Goal: Task Accomplishment & Management: Manage account settings

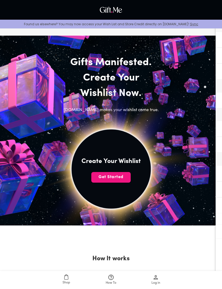
click at [121, 175] on span "Get Started" at bounding box center [110, 177] width 39 height 6
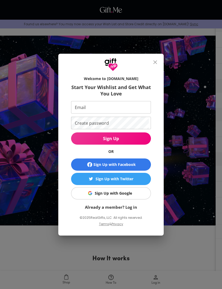
click at [144, 99] on form "Welcome to Gift.me Start Your Wishlist and Get What You Love Email Email Create…" at bounding box center [111, 141] width 80 height 137
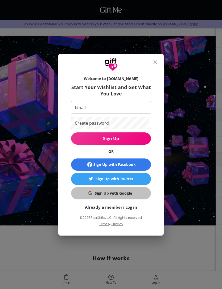
click at [136, 194] on span "Sign Up with Google" at bounding box center [109, 193] width 73 height 6
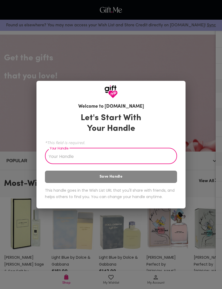
click at [143, 156] on input "Your Handle" at bounding box center [108, 156] width 126 height 15
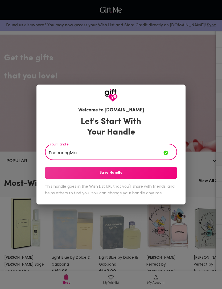
type input "EndearingMiss"
click at [136, 171] on span "Save Handle" at bounding box center [111, 173] width 132 height 6
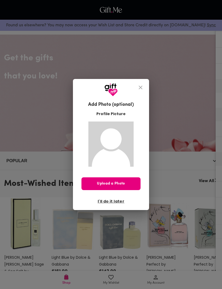
click at [114, 201] on span "I'll do it later" at bounding box center [110, 201] width 27 height 6
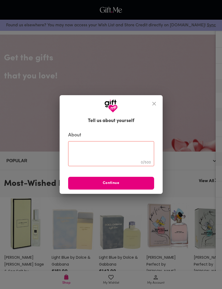
click at [138, 149] on textarea at bounding box center [111, 153] width 78 height 15
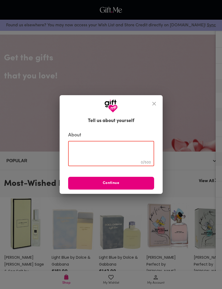
type textarea "W"
type textarea "My wishlist!"
click at [133, 181] on span "Continue" at bounding box center [111, 183] width 86 height 6
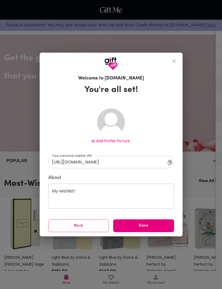
click at [154, 226] on span "Done" at bounding box center [143, 226] width 61 height 6
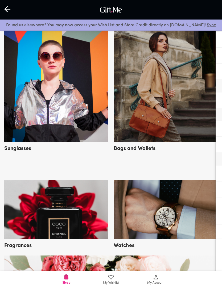
scroll to position [270, 0]
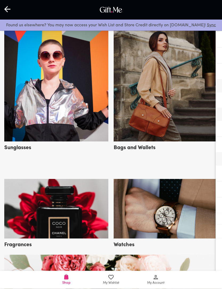
click at [33, 59] on img at bounding box center [56, 85] width 104 height 114
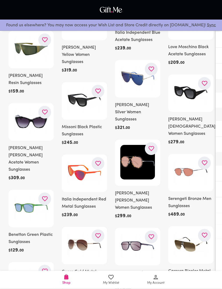
scroll to position [2977, 0]
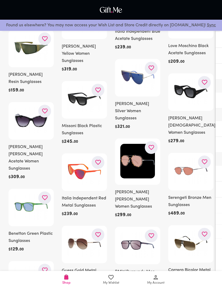
click at [200, 104] on img at bounding box center [190, 92] width 35 height 26
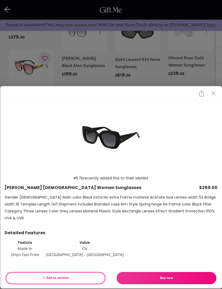
scroll to position [3264, 0]
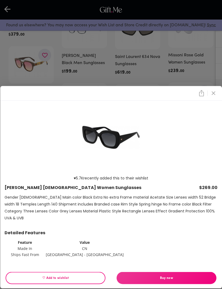
click at [29, 44] on div "♥ 5.7K recently added this to their wishlist Tommy Hilfiger Black Women Sunglas…" at bounding box center [111, 144] width 222 height 289
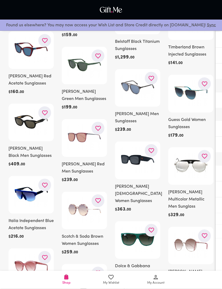
scroll to position [5136, 0]
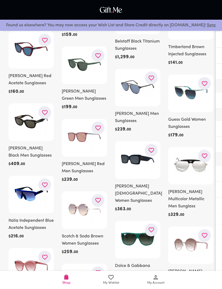
click at [145, 146] on img at bounding box center [137, 159] width 35 height 26
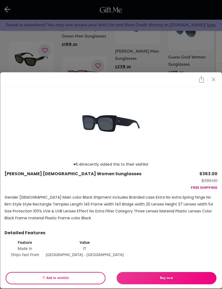
scroll to position [5198, 0]
click at [24, 38] on div "♥ 6.4K recently added this to their wishlist Jimmy Choo Black Women Sunglasses …" at bounding box center [111, 144] width 222 height 289
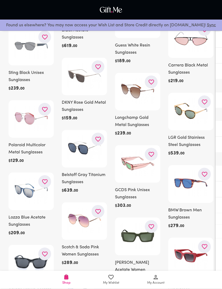
scroll to position [5800, 0]
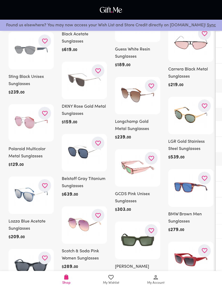
click at [146, 227] on img at bounding box center [137, 240] width 35 height 26
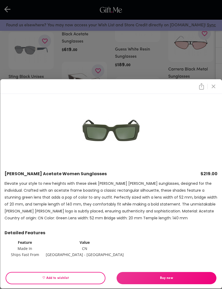
click at [23, 17] on div "Calvin Klein Green Acetate Women Sunglasses $219.00 Elevate your style to new h…" at bounding box center [111, 144] width 222 height 289
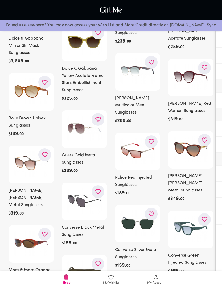
scroll to position [6120, 0]
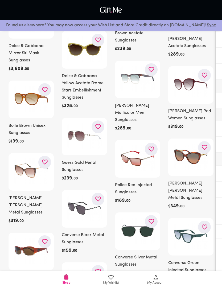
click at [186, 180] on h6 "Ralph Lauren Brown Metal Sunglasses" at bounding box center [190, 191] width 45 height 22
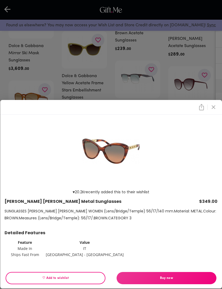
click at [15, 17] on div "♥ 20.2K recently added this to their wishlist Ralph Lauren Brown Metal Sunglass…" at bounding box center [111, 144] width 222 height 289
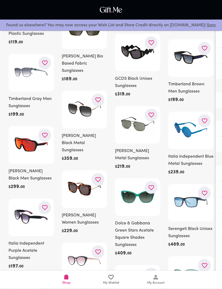
scroll to position [6370, 0]
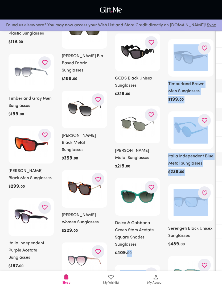
click at [171, 241] on h6 "489 ." at bounding box center [175, 244] width 10 height 7
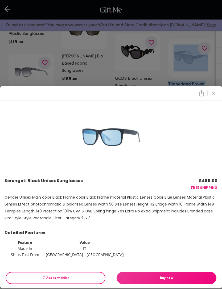
scroll to position [6371, 0]
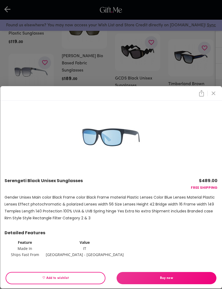
click at [214, 96] on icon "close" at bounding box center [213, 93] width 6 height 6
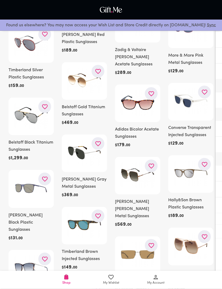
scroll to position [7367, 0]
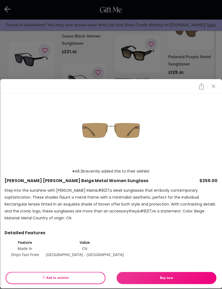
scroll to position [7661, 0]
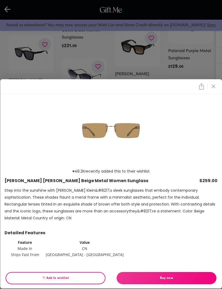
click at [215, 91] on button "close" at bounding box center [212, 86] width 9 height 9
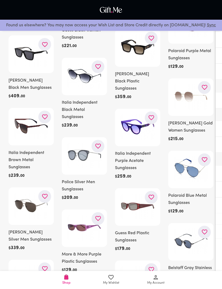
scroll to position [7367, 0]
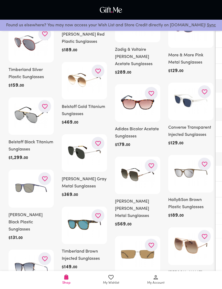
click at [212, 124] on h6 "Converse Transparent Injected Sunglasses" at bounding box center [190, 131] width 45 height 14
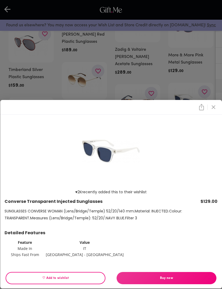
click at [216, 112] on button "close" at bounding box center [212, 107] width 9 height 9
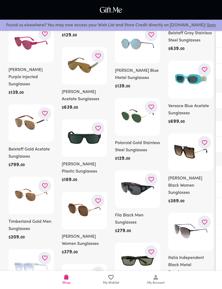
scroll to position [7896, 0]
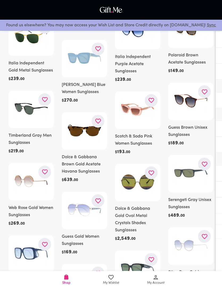
scroll to position [8705, 0]
click at [151, 255] on img at bounding box center [137, 268] width 35 height 26
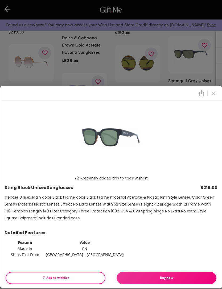
scroll to position [8824, 0]
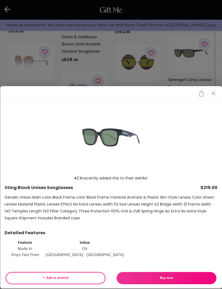
click at [212, 96] on icon "close" at bounding box center [213, 93] width 6 height 6
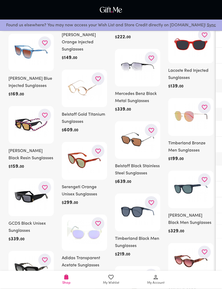
scroll to position [9051, 0]
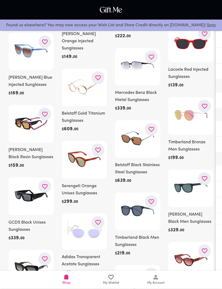
click at [194, 175] on img at bounding box center [190, 188] width 35 height 26
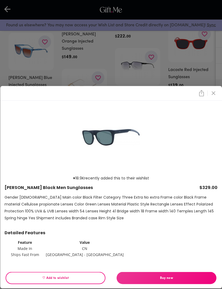
scroll to position [9052, 0]
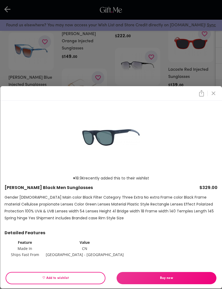
click at [206, 78] on div "♥ 18.9K recently added this to their wishlist Hugo Boss Black Men Sunglasses $3…" at bounding box center [111, 144] width 222 height 289
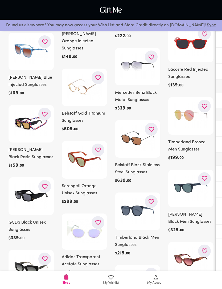
click at [180, 175] on img at bounding box center [190, 188] width 35 height 26
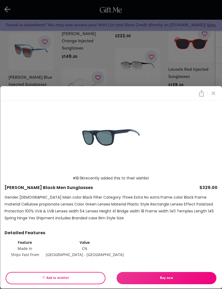
click at [87, 281] on span "♡ Add to wishlist" at bounding box center [55, 278] width 91 height 6
click at [63, 281] on span "♡ Added to wishlist" at bounding box center [55, 278] width 91 height 6
click at [69, 281] on span "♡ Add to wishlist" at bounding box center [55, 278] width 91 height 6
click at [27, 45] on div "♥ 18.9K recently added this to their wishlist Hugo Boss Black Men Sunglasses $3…" at bounding box center [111, 144] width 222 height 289
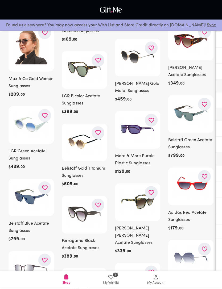
scroll to position [9733, 0]
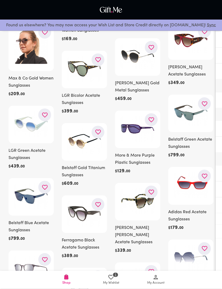
click at [195, 224] on div "$ 179 . 00" at bounding box center [190, 227] width 45 height 7
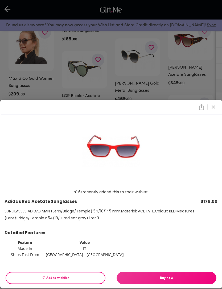
scroll to position [9733, 0]
click at [219, 133] on div "♥ 1.6K recently added this to their wishlist Adidas Red Acetate Sunglasses $179…" at bounding box center [110, 187] width 221 height 147
click at [214, 110] on icon "close" at bounding box center [213, 107] width 6 height 6
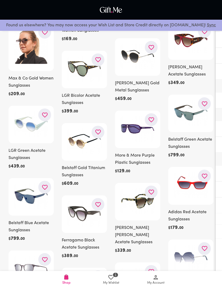
click at [212, 167] on div at bounding box center [190, 185] width 45 height 37
click at [144, 262] on div at bounding box center [137, 280] width 45 height 37
click at [147, 267] on img at bounding box center [137, 280] width 35 height 26
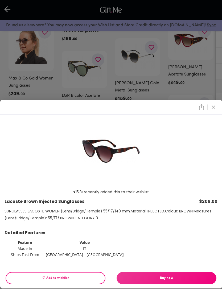
click at [133, 199] on div "♥ 15.3K recently added this to their wishlist Lacoste Brown Injected Sunglasses…" at bounding box center [111, 187] width 213 height 141
click at [19, 35] on div "♥ 15.3K recently added this to their wishlist Lacoste Brown Injected Sunglasses…" at bounding box center [111, 144] width 222 height 289
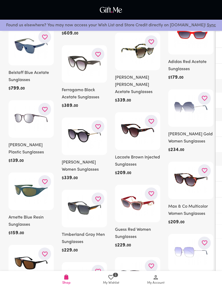
scroll to position [9881, 0]
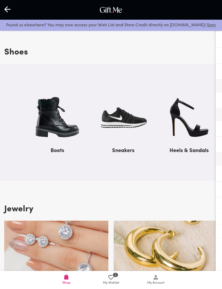
scroll to position [538, 0]
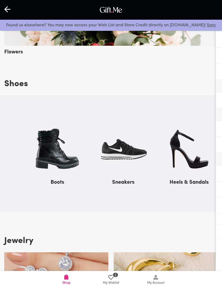
click at [179, 159] on img at bounding box center [188, 149] width 50 height 54
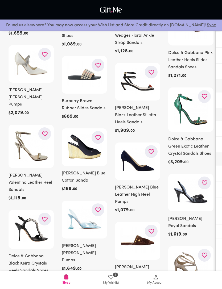
scroll to position [357, 0]
click at [156, 224] on button "button" at bounding box center [150, 230] width 13 height 13
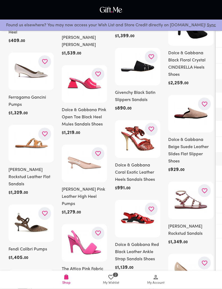
scroll to position [1246, 0]
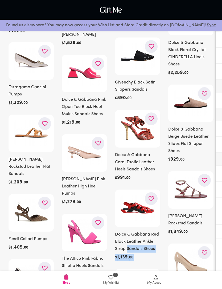
click at [148, 254] on div "$ 1,139 . 00" at bounding box center [137, 257] width 45 height 7
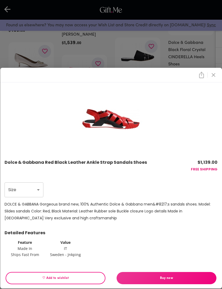
click at [148, 236] on p "Detailed Features" at bounding box center [111, 232] width 213 height 7
click at [213, 79] on button "close" at bounding box center [212, 74] width 9 height 9
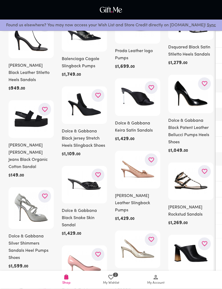
scroll to position [2295, 0]
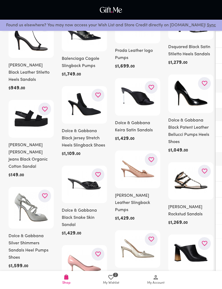
click at [130, 253] on img at bounding box center [137, 248] width 35 height 26
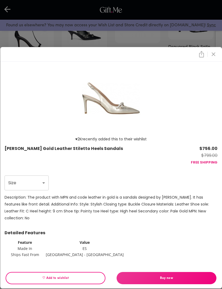
click at [132, 239] on div "Detailed Features" at bounding box center [111, 234] width 213 height 10
click at [219, 62] on div at bounding box center [110, 54] width 221 height 15
click at [213, 57] on icon "close" at bounding box center [213, 54] width 6 height 6
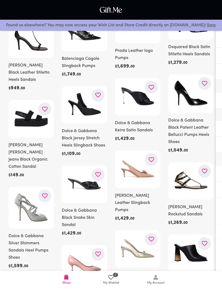
click at [212, 117] on h6 "Dolce & Gabbana Black Patent Leather Bellucci Pumps Heels Shoes" at bounding box center [190, 131] width 45 height 29
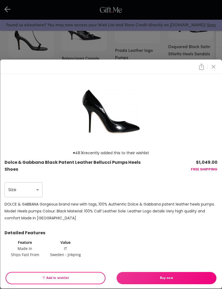
click at [212, 69] on icon "close" at bounding box center [213, 67] width 4 height 4
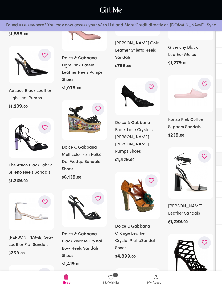
scroll to position [2525, 0]
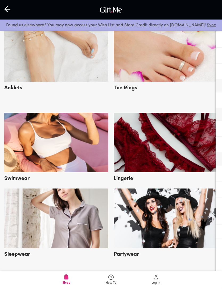
scroll to position [924, 0]
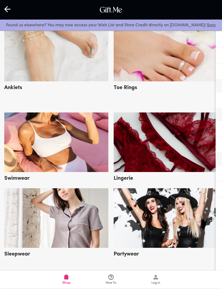
click at [90, 232] on img at bounding box center [56, 217] width 104 height 59
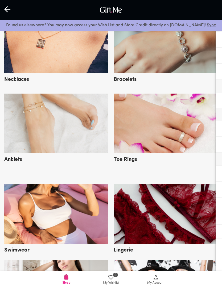
scroll to position [863, 0]
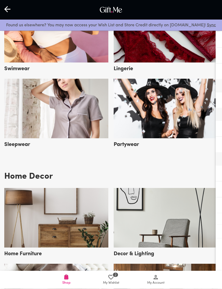
scroll to position [1041, 0]
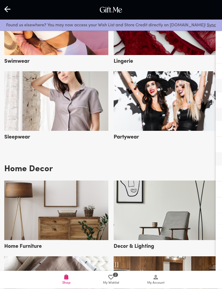
click at [65, 228] on img at bounding box center [56, 210] width 104 height 59
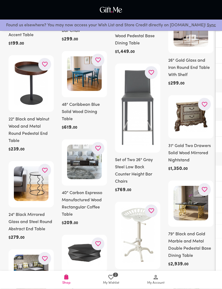
scroll to position [949, 0]
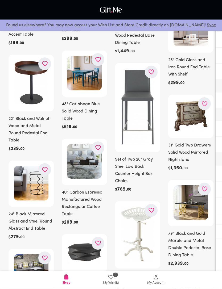
click at [193, 125] on img at bounding box center [190, 116] width 35 height 32
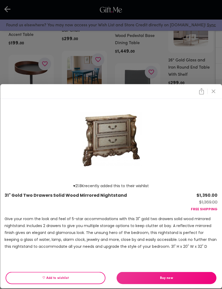
scroll to position [949, 0]
click at [63, 281] on span "♡ Add to wishlist" at bounding box center [55, 278] width 91 height 6
click at [211, 96] on button "close" at bounding box center [212, 91] width 9 height 9
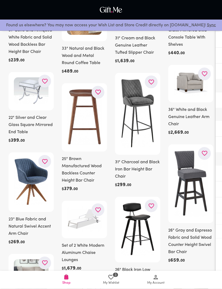
scroll to position [3656, 0]
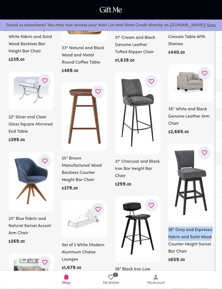
click at [197, 264] on div "$ 659 . 00" at bounding box center [190, 260] width 45 height 7
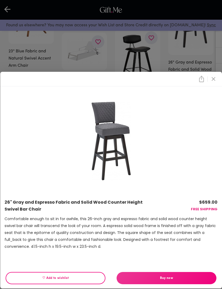
click at [209, 83] on button "close" at bounding box center [212, 78] width 9 height 9
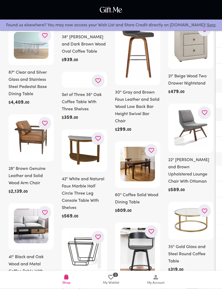
scroll to position [4573, 0]
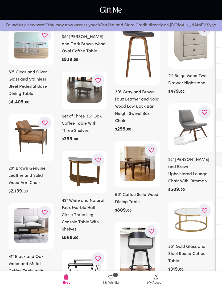
click at [116, 269] on div at bounding box center [137, 257] width 45 height 71
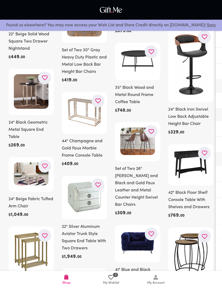
scroll to position [5011, 0]
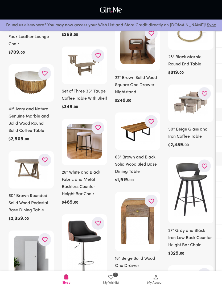
click at [43, 77] on icon "button" at bounding box center [44, 73] width 7 height 7
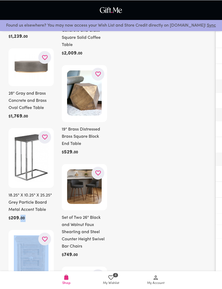
scroll to position [9111, 0]
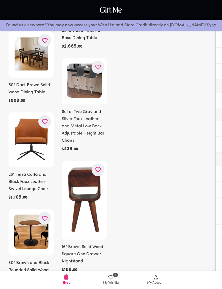
click at [68, 279] on icon at bounding box center [66, 276] width 4 height 5
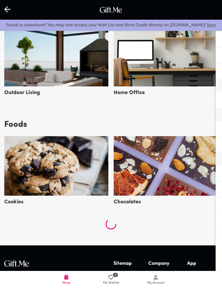
scroll to position [1349, 0]
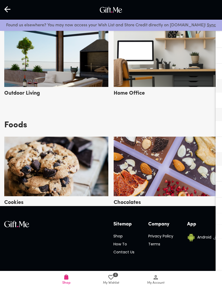
click at [0, 264] on div "Sitemap Shop How To Contact Us Company Privacy Policy Terms App Android © 2025 …" at bounding box center [111, 259] width 222 height 87
